Goal: Task Accomplishment & Management: Complete application form

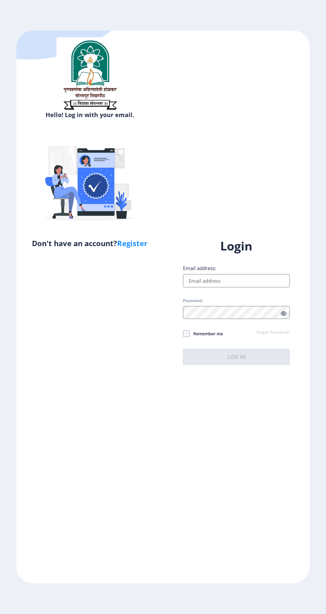
click at [208, 287] on input "Email address:" at bounding box center [236, 280] width 107 height 13
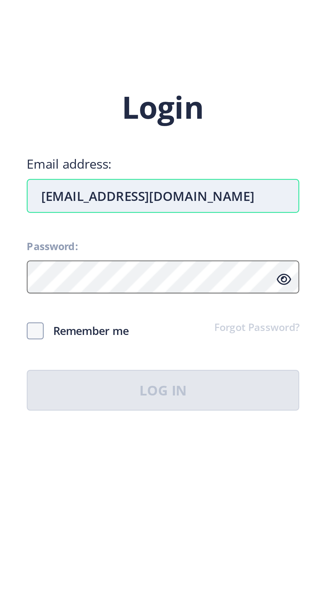
type input "[EMAIL_ADDRESS][DOMAIN_NAME]"
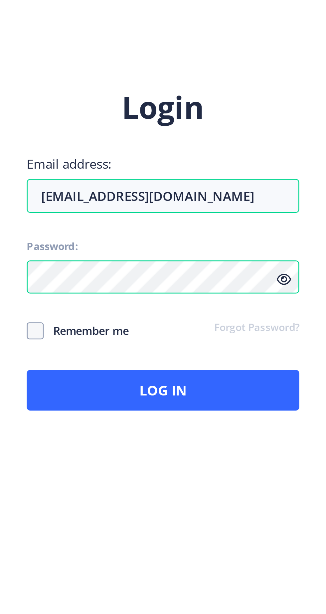
click at [203, 338] on span "Remember me" at bounding box center [206, 334] width 33 height 8
click at [183, 334] on input "Remember me" at bounding box center [183, 334] width 0 height 0
checkbox input "true"
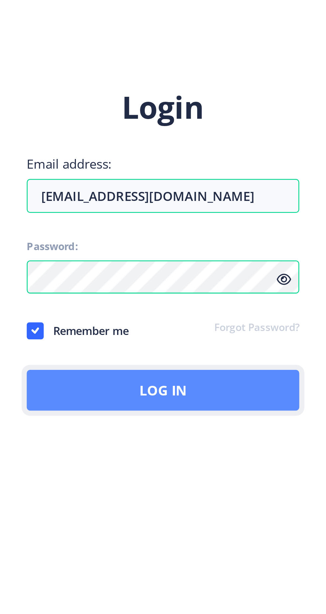
click at [213, 365] on button "Log In" at bounding box center [236, 357] width 107 height 16
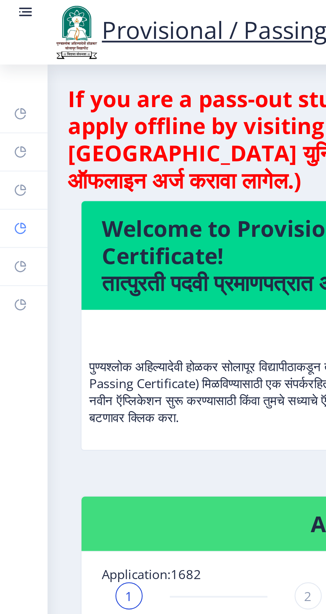
click at [5, 88] on rect at bounding box center [7, 89] width 5 height 5
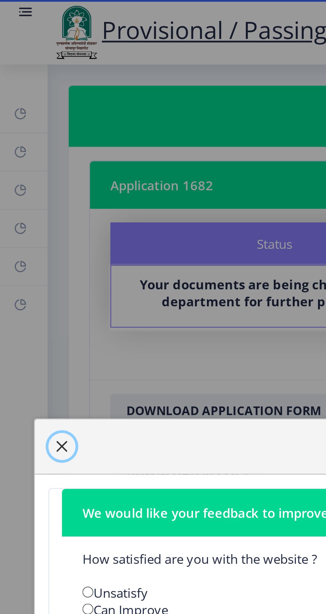
click at [24, 171] on button "button" at bounding box center [24, 175] width 11 height 11
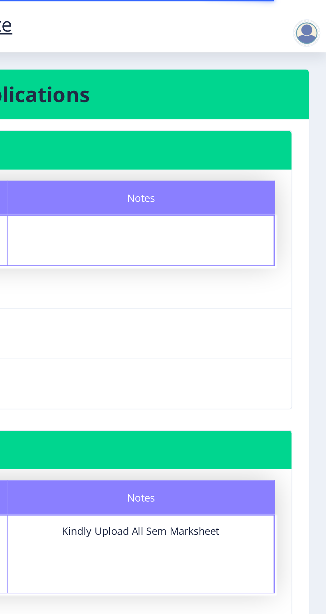
click at [315, 17] on div at bounding box center [316, 15] width 13 height 13
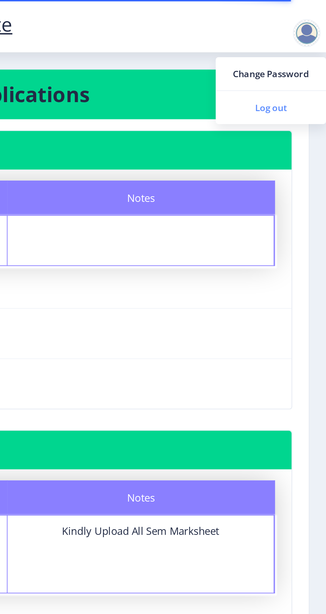
click at [292, 50] on span "Log out" at bounding box center [299, 52] width 43 height 8
